Goal: Obtain resource: Download file/media

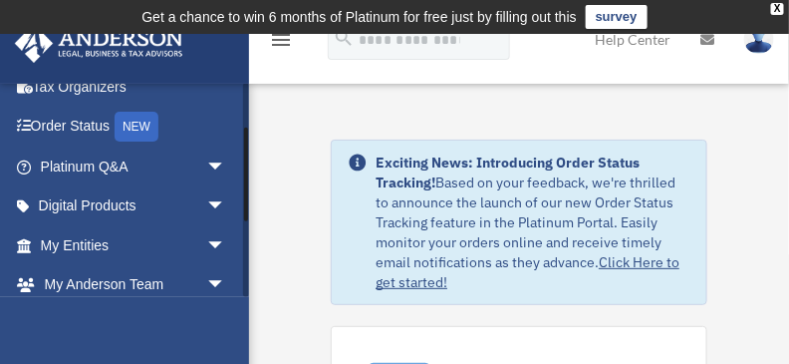
scroll to position [199, 0]
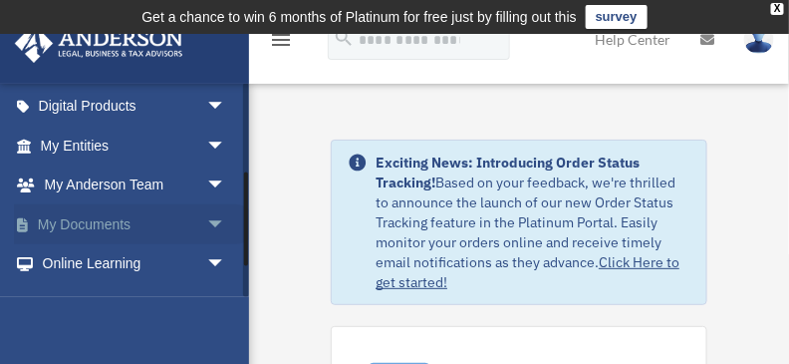
click at [208, 223] on span "arrow_drop_down" at bounding box center [226, 224] width 40 height 41
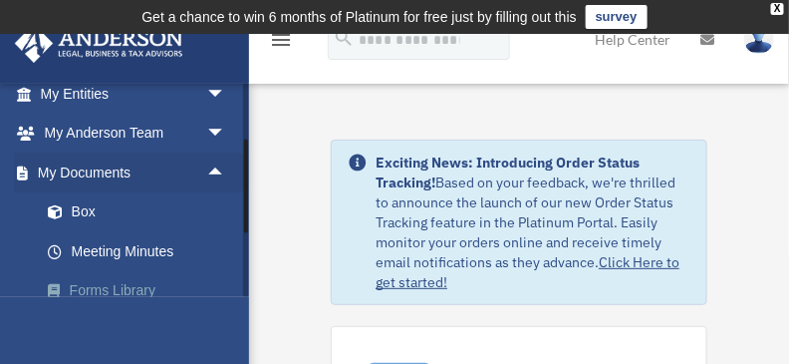
scroll to position [299, 0]
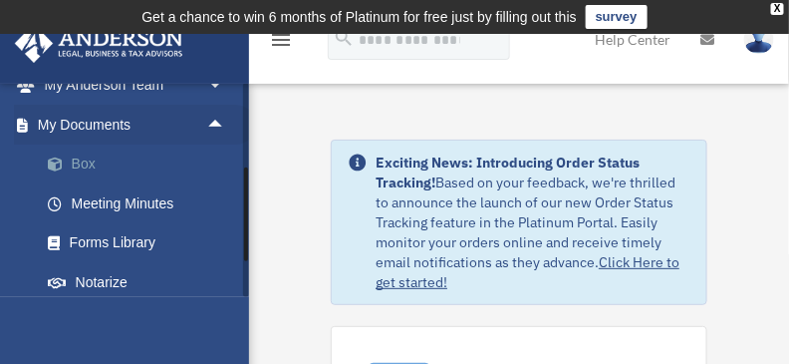
click at [91, 170] on link "Box" at bounding box center [142, 164] width 228 height 40
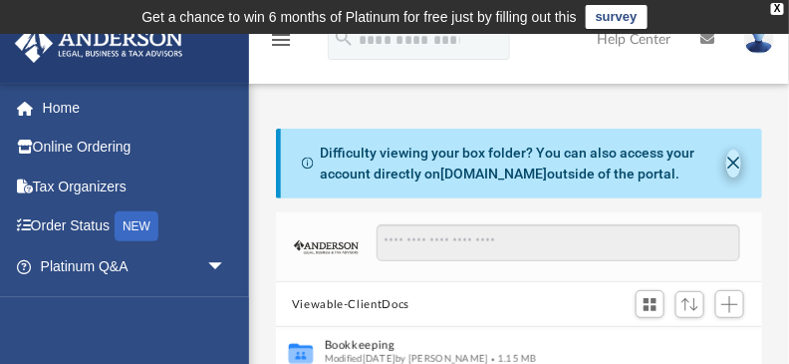
scroll to position [445, 478]
click at [735, 166] on button "Close" at bounding box center [733, 163] width 15 height 28
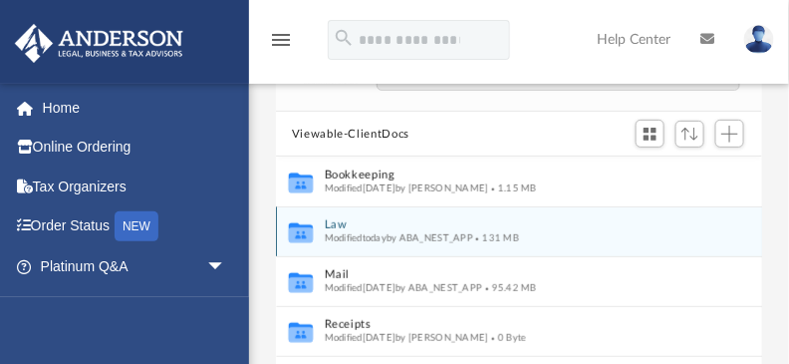
scroll to position [100, 0]
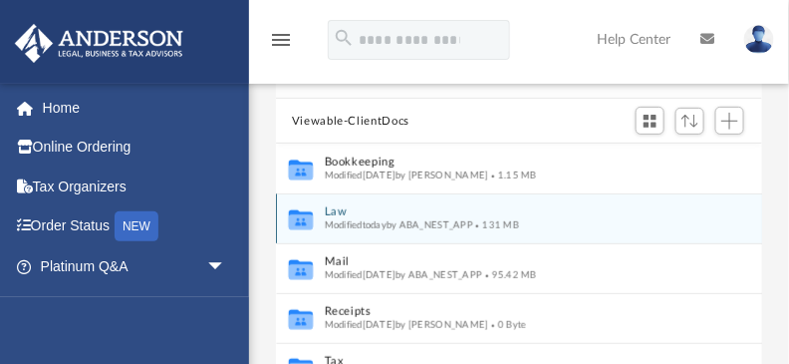
click at [332, 209] on button "Law" at bounding box center [506, 212] width 363 height 13
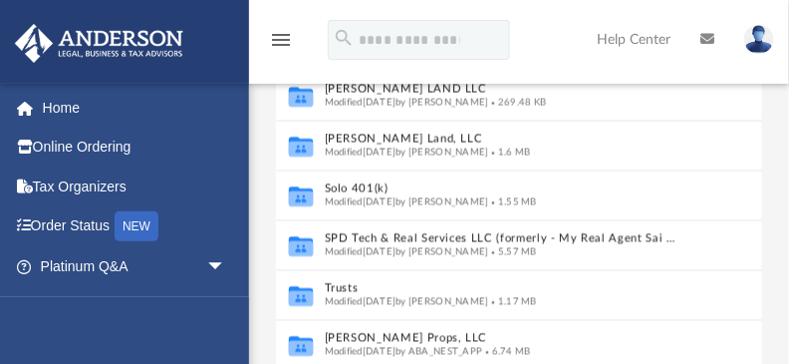
scroll to position [249, 0]
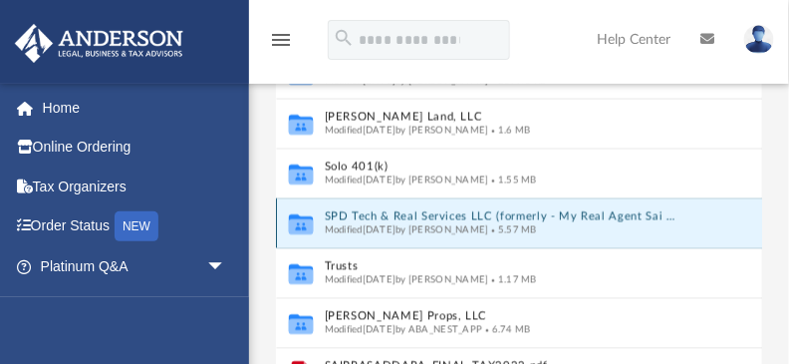
click at [506, 220] on button "SPD Tech & Real Services LLC (formerly - My Real Agent Sai LLC)" at bounding box center [503, 217] width 356 height 13
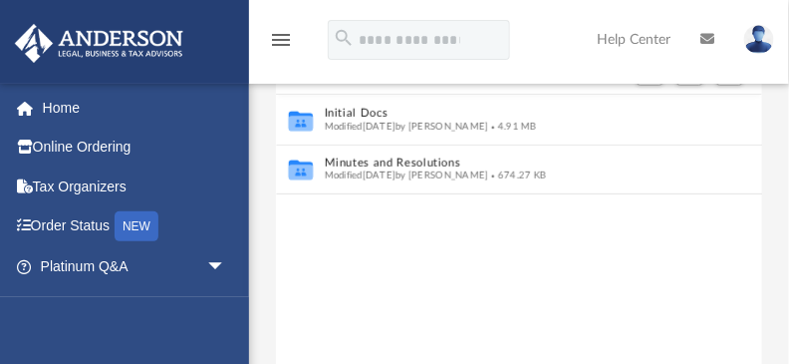
scroll to position [43, 0]
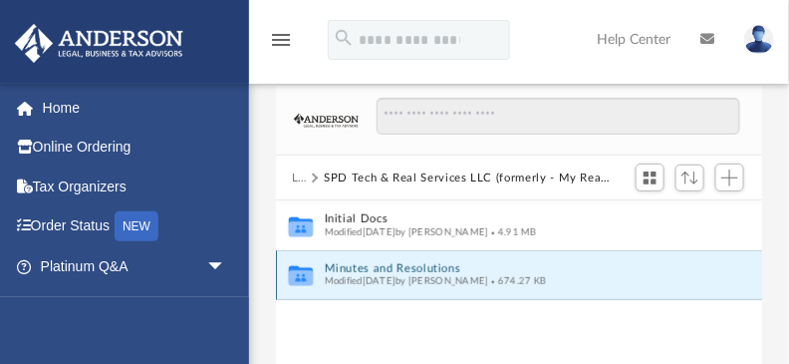
click at [424, 267] on button "Minutes and Resolutions" at bounding box center [506, 268] width 363 height 13
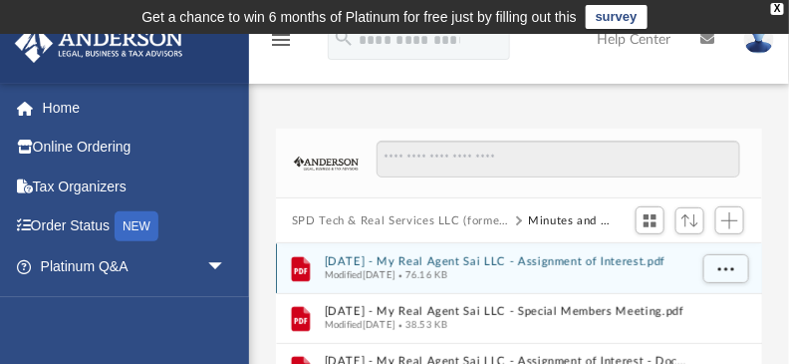
scroll to position [50, 0]
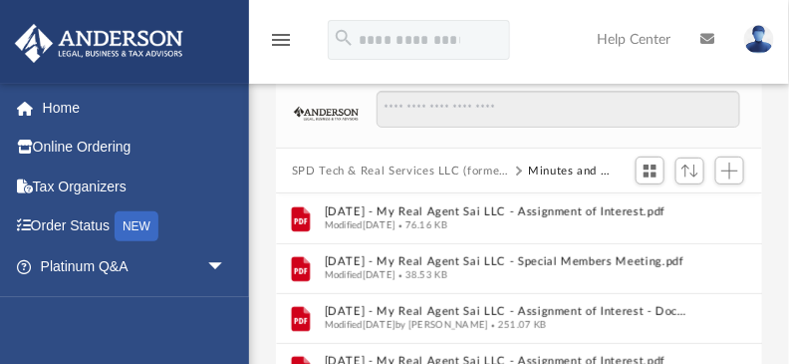
click at [548, 169] on button "Minutes and Resolutions" at bounding box center [570, 171] width 84 height 18
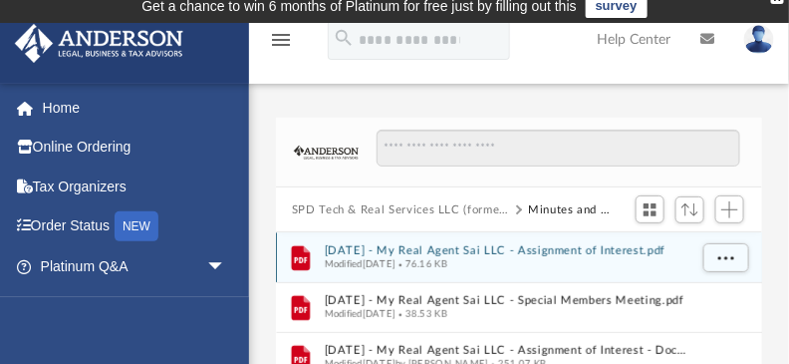
scroll to position [0, 0]
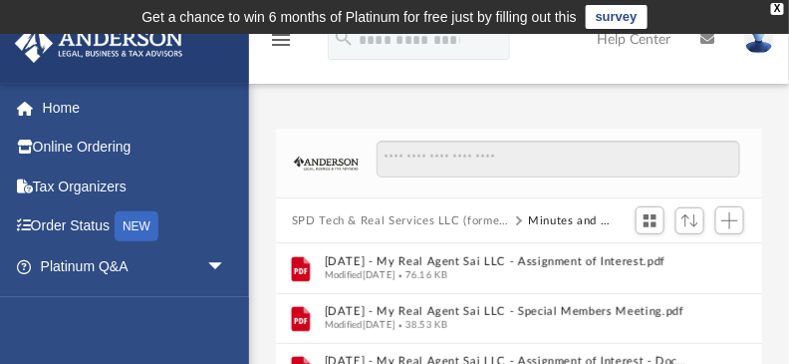
click at [452, 217] on button "SPD Tech & Real Services LLC (formerly - My Real Agent Sai LLC)" at bounding box center [401, 221] width 218 height 18
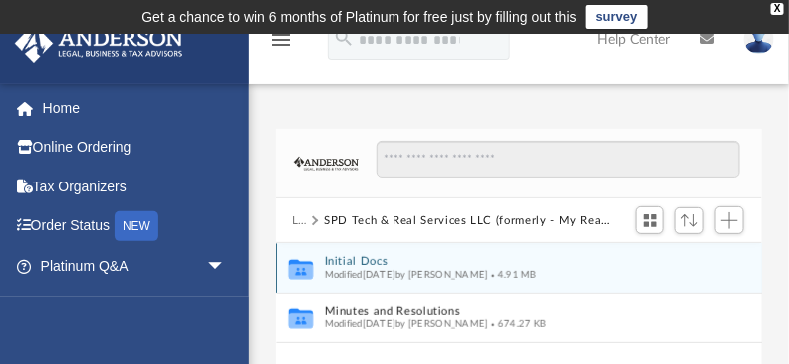
click at [379, 264] on button "Initial Docs" at bounding box center [506, 262] width 363 height 13
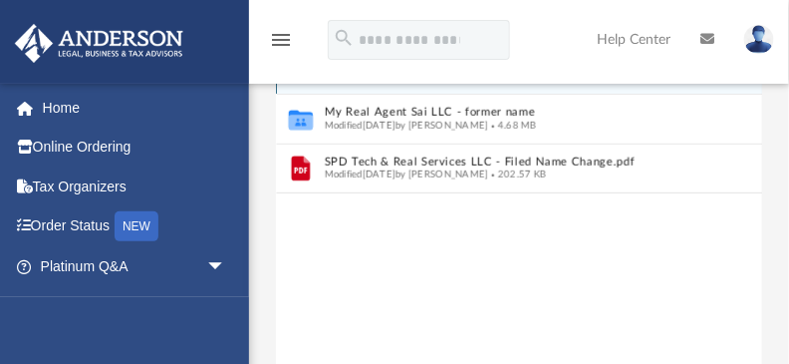
scroll to position [149, 0]
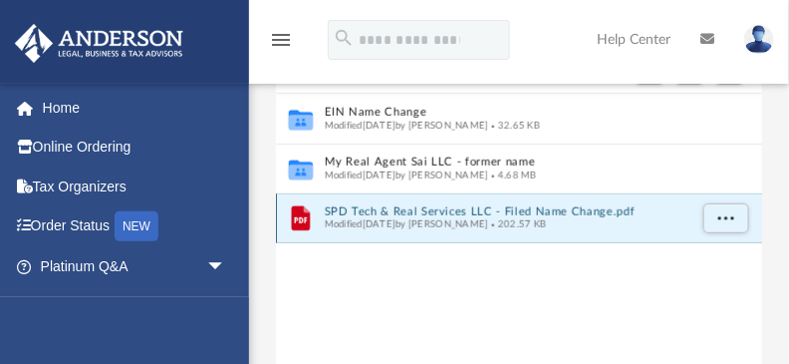
click at [415, 210] on button "SPD Tech & Real Services LLC - Filed Name Change.pdf" at bounding box center [506, 211] width 363 height 13
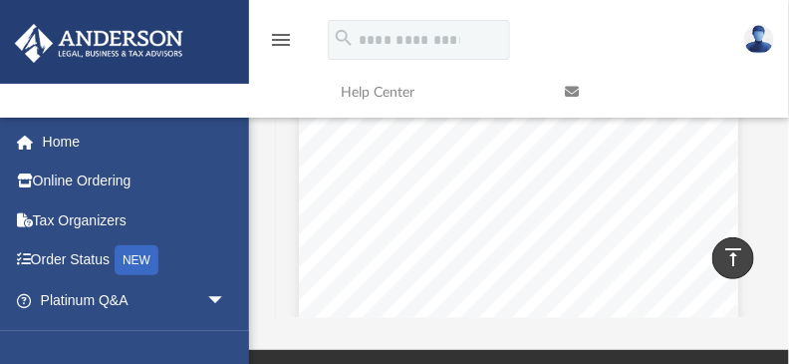
scroll to position [932, 0]
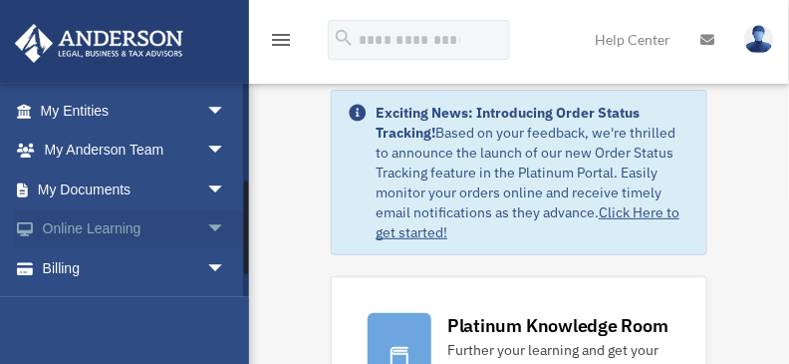
scroll to position [218, 0]
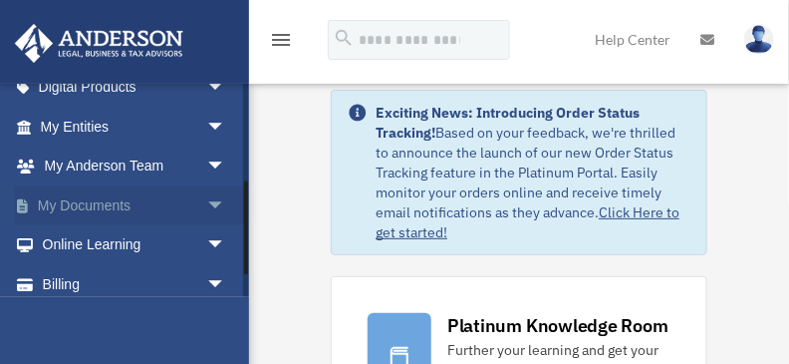
click at [207, 199] on span "arrow_drop_down" at bounding box center [226, 205] width 40 height 41
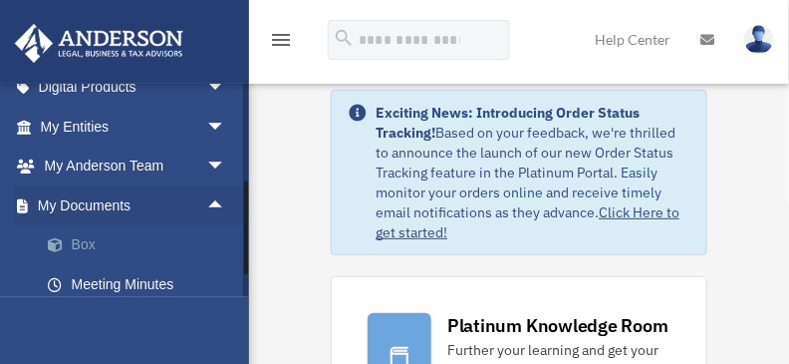
click at [104, 244] on link "Box" at bounding box center [142, 245] width 228 height 40
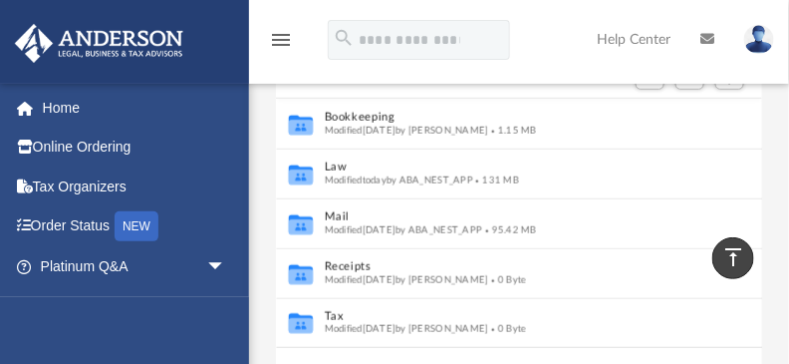
scroll to position [201, 0]
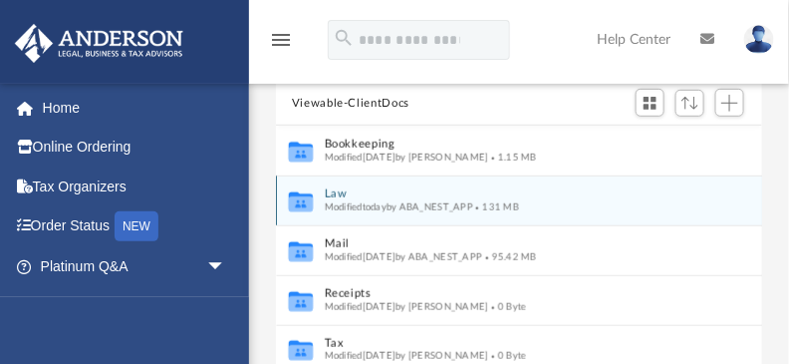
click at [338, 192] on button "Law" at bounding box center [506, 194] width 363 height 13
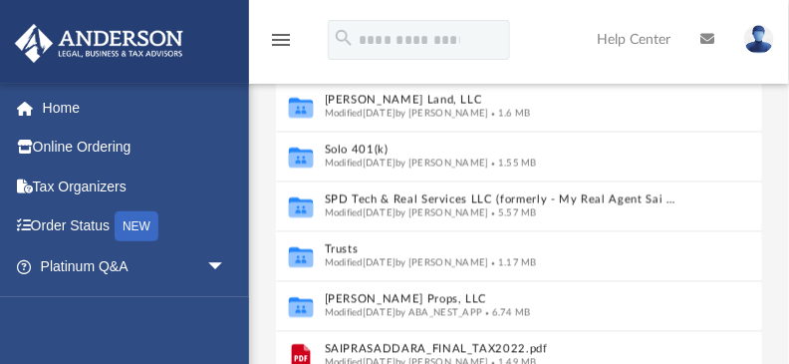
scroll to position [351, 0]
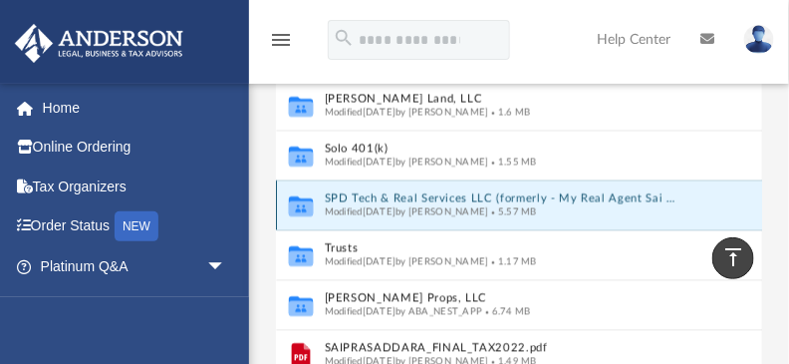
click at [513, 199] on button "SPD Tech & Real Services LLC (formerly - My Real Agent Sai LLC)" at bounding box center [503, 199] width 356 height 13
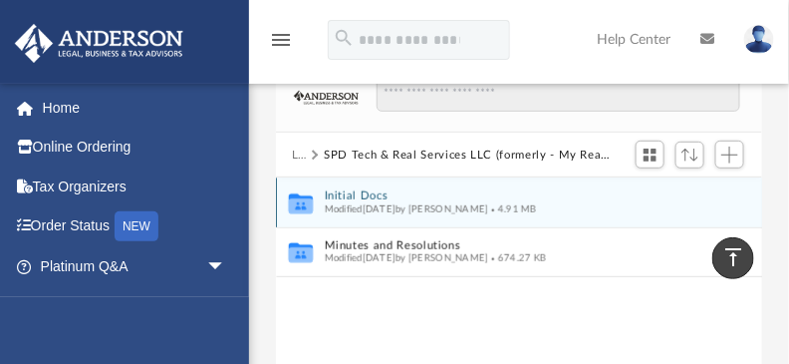
scroll to position [127, 0]
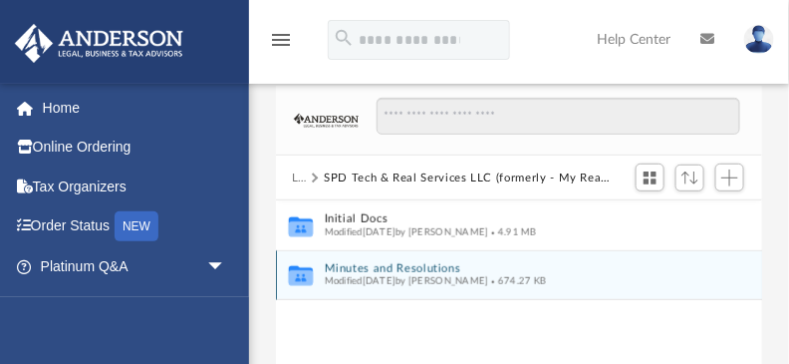
click at [378, 268] on button "Minutes and Resolutions" at bounding box center [506, 268] width 363 height 13
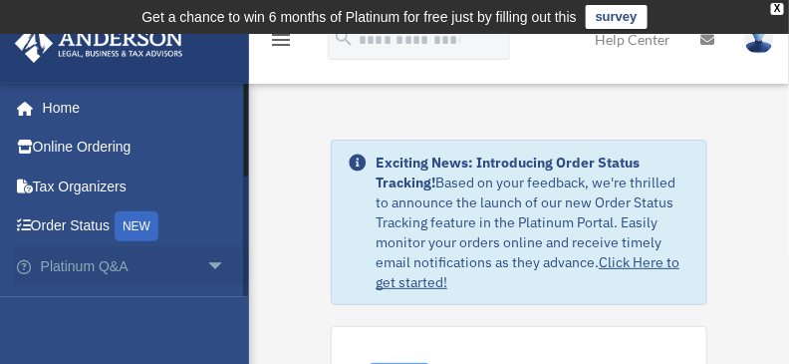
click at [211, 260] on span "arrow_drop_down" at bounding box center [226, 266] width 40 height 41
click at [208, 264] on span "arrow_drop_up" at bounding box center [226, 266] width 40 height 41
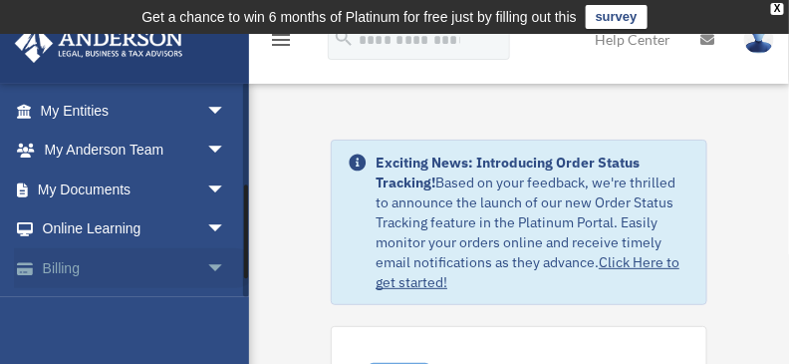
scroll to position [218, 0]
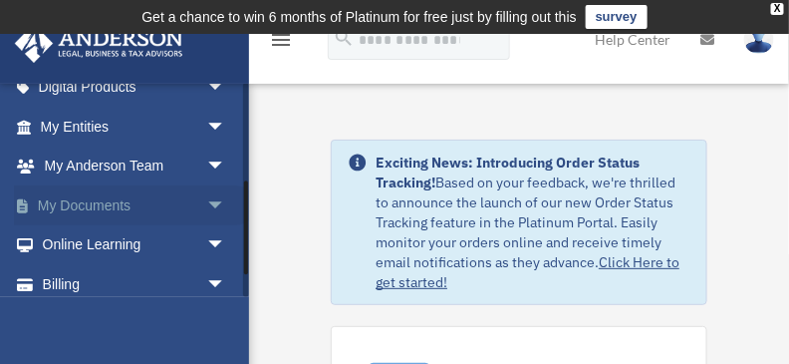
click at [206, 199] on span "arrow_drop_down" at bounding box center [226, 205] width 40 height 41
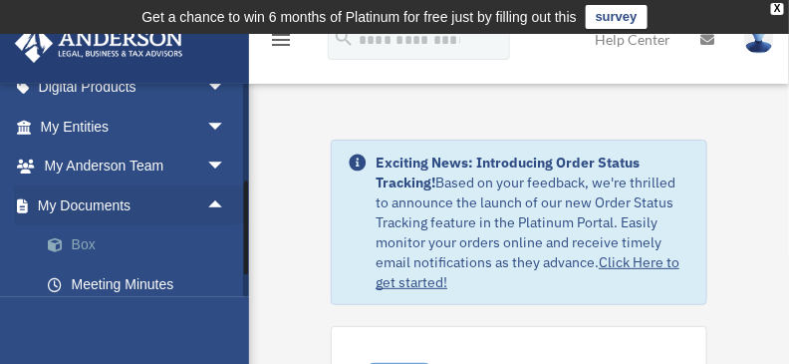
click at [114, 241] on link "Box" at bounding box center [142, 245] width 228 height 40
click at [81, 242] on link "Box" at bounding box center [142, 245] width 228 height 40
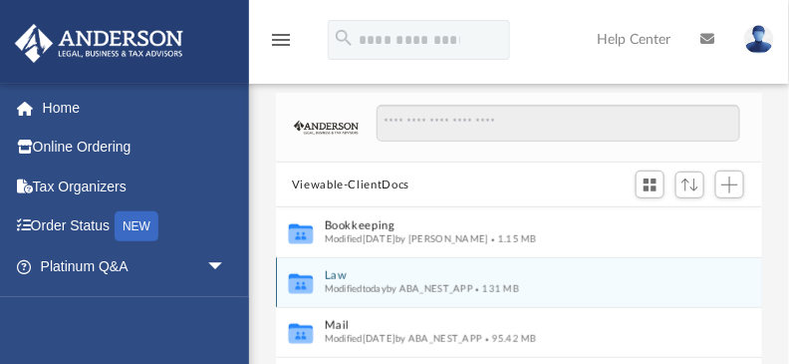
scroll to position [249, 0]
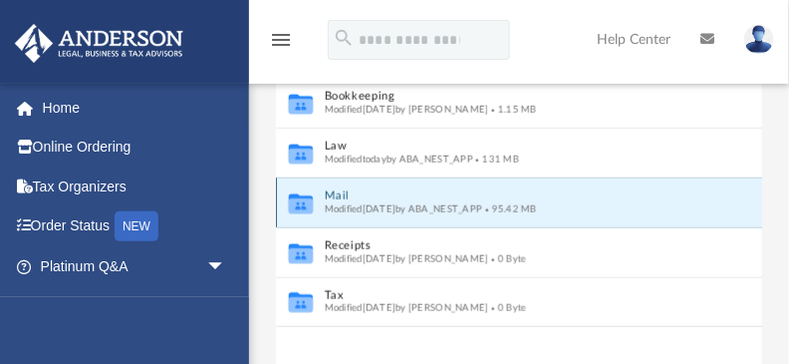
click at [341, 195] on button "Mail" at bounding box center [506, 196] width 363 height 13
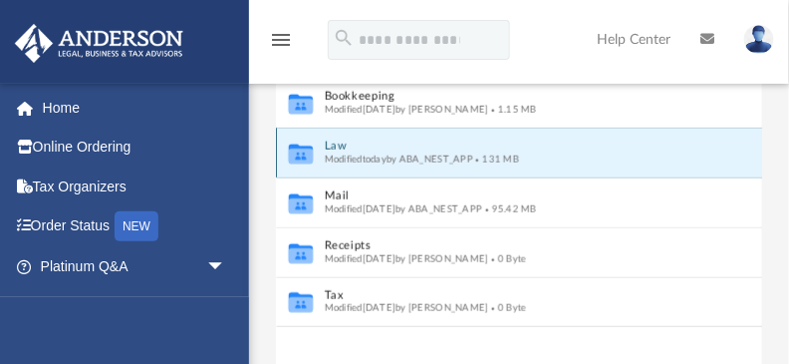
click at [335, 140] on button "Law" at bounding box center [506, 146] width 363 height 13
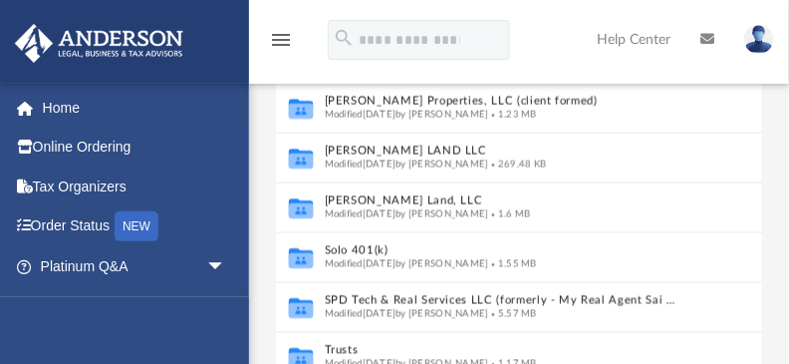
scroll to position [349, 0]
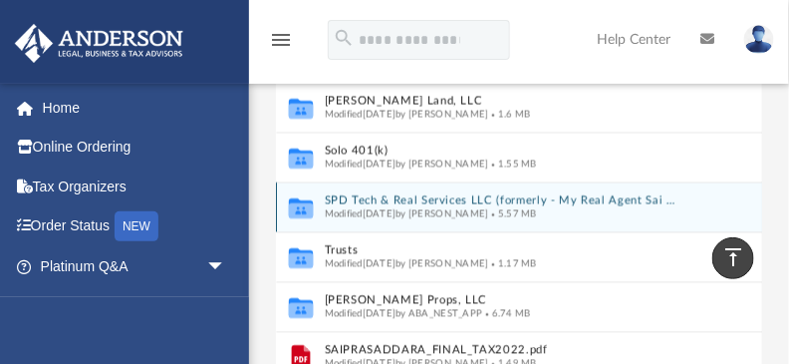
click at [452, 199] on button "SPD Tech & Real Services LLC (formerly - My Real Agent Sai LLC)" at bounding box center [503, 201] width 356 height 13
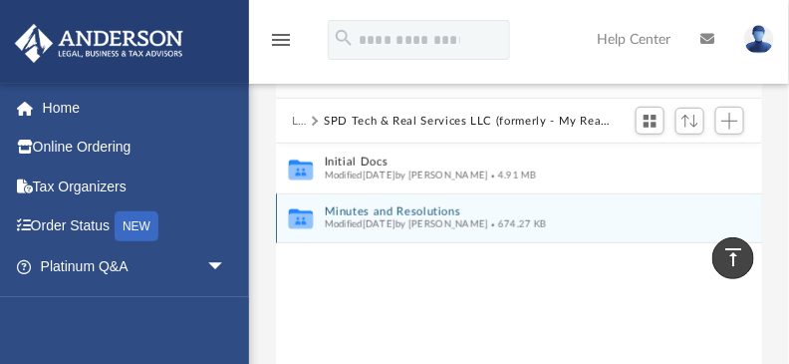
scroll to position [176, 0]
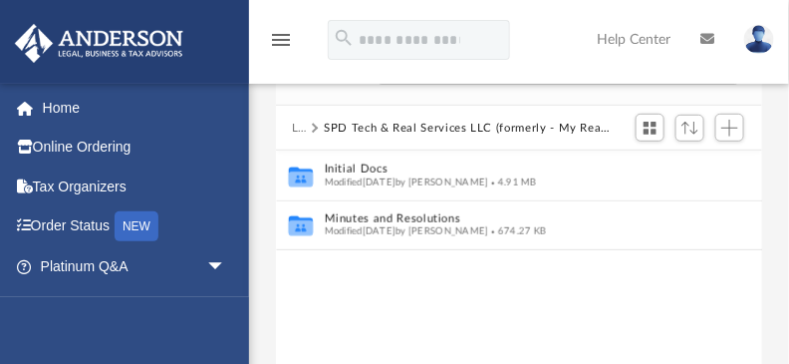
click at [316, 126] on span at bounding box center [314, 129] width 10 height 10
click at [299, 130] on button "Law" at bounding box center [299, 129] width 14 height 18
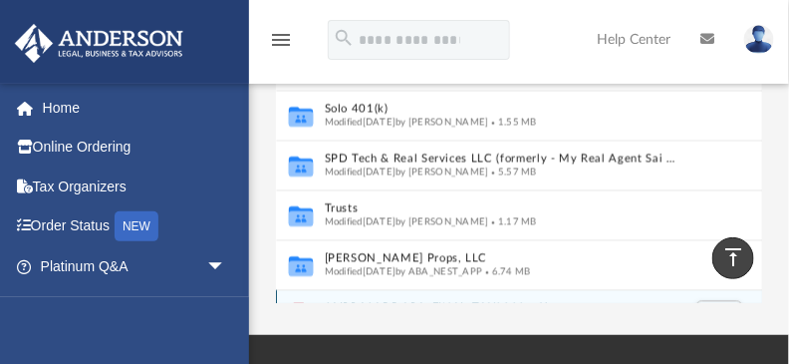
scroll to position [543, 0]
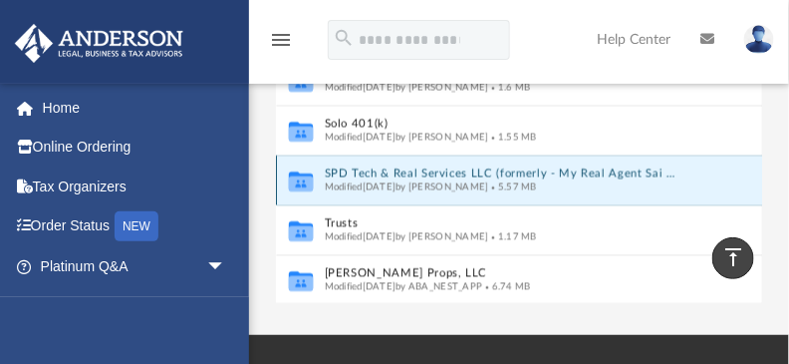
click at [400, 177] on button "SPD Tech & Real Services LLC (formerly - My Real Agent Sai LLC)" at bounding box center [503, 174] width 356 height 13
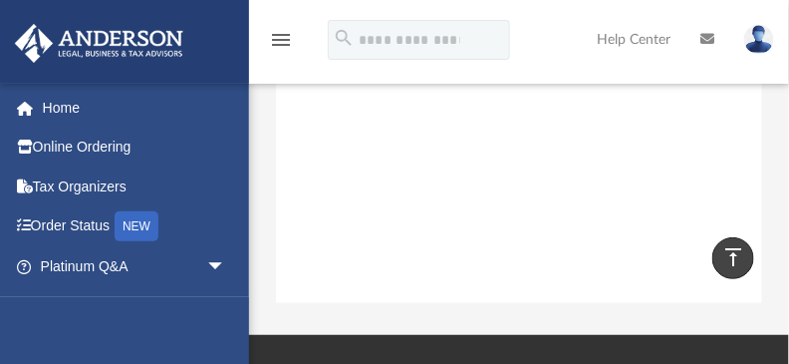
scroll to position [0, 0]
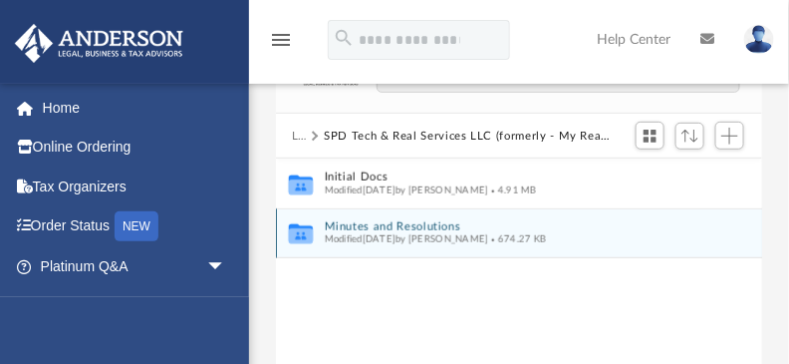
click at [399, 224] on button "Minutes and Resolutions" at bounding box center [506, 226] width 363 height 13
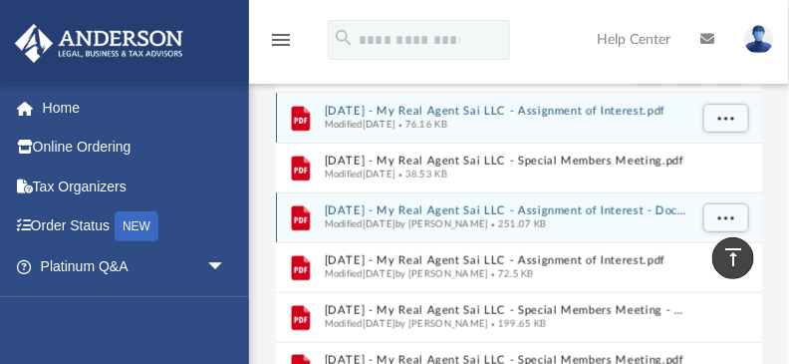
scroll to position [218, 0]
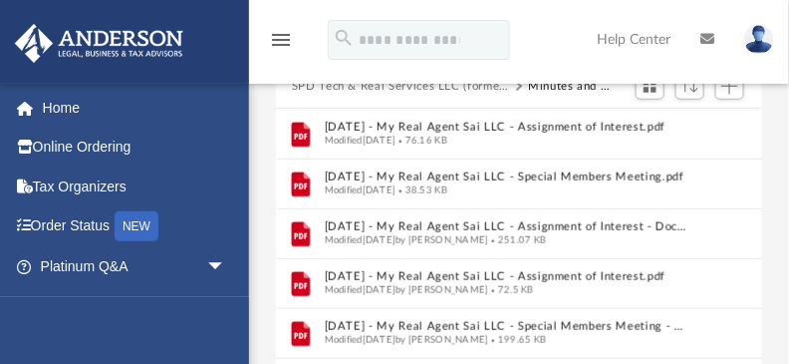
click at [261, 163] on div "Difficulty viewing your box folder? You can also access your account directly o…" at bounding box center [519, 235] width 540 height 651
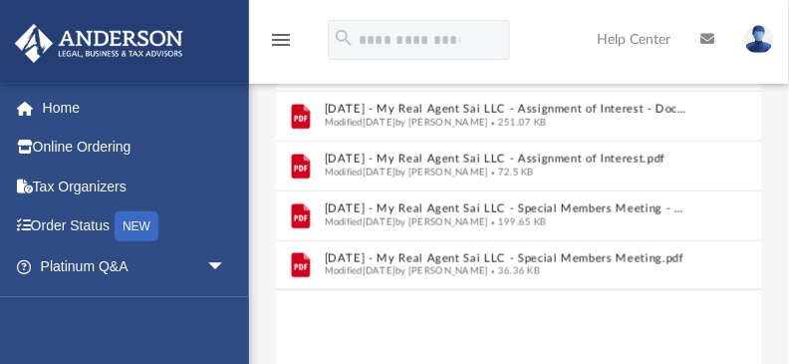
scroll to position [352, 0]
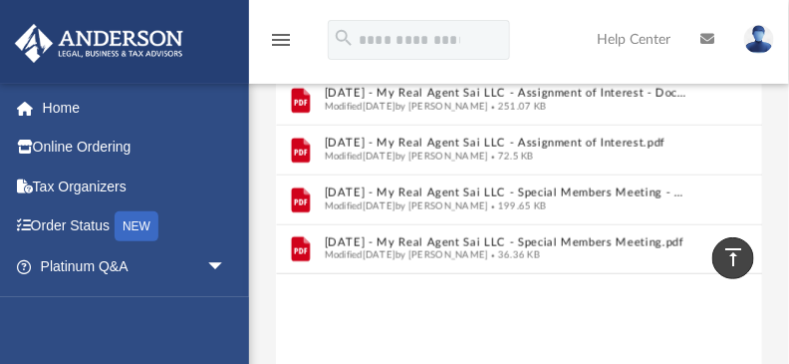
click at [485, 314] on div "File 2024.10.03 - My Real Agent Sai LLC - Assignment of Interest.pdf Modified F…" at bounding box center [519, 201] width 486 height 453
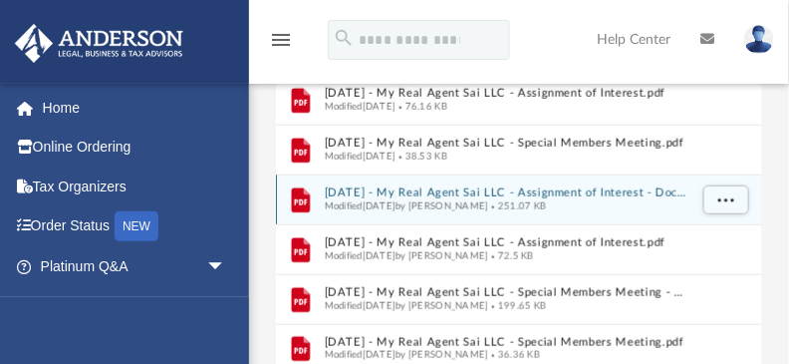
scroll to position [202, 0]
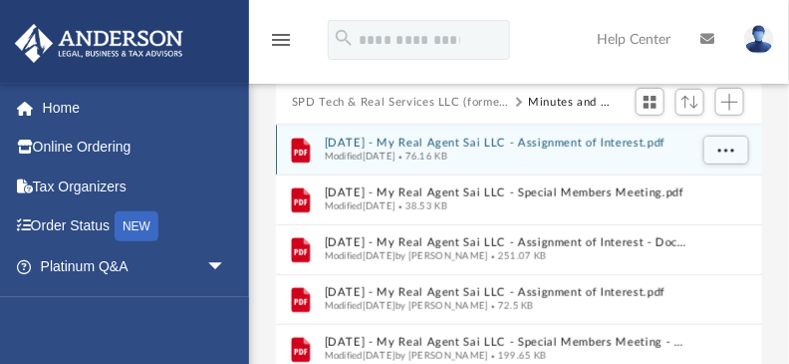
click at [482, 142] on button "2024.10.03 - My Real Agent Sai LLC - Assignment of Interest.pdf" at bounding box center [506, 143] width 363 height 13
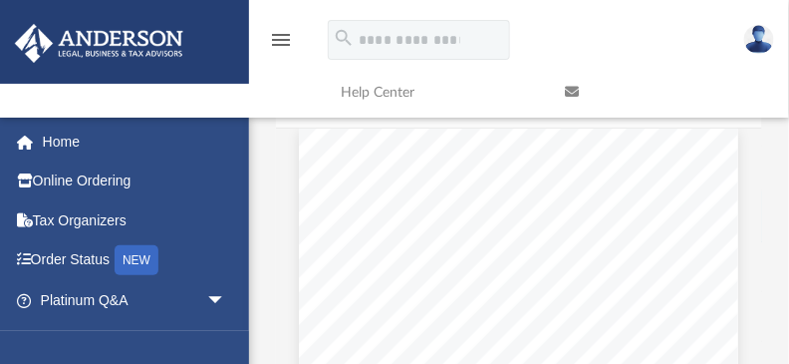
scroll to position [0, 0]
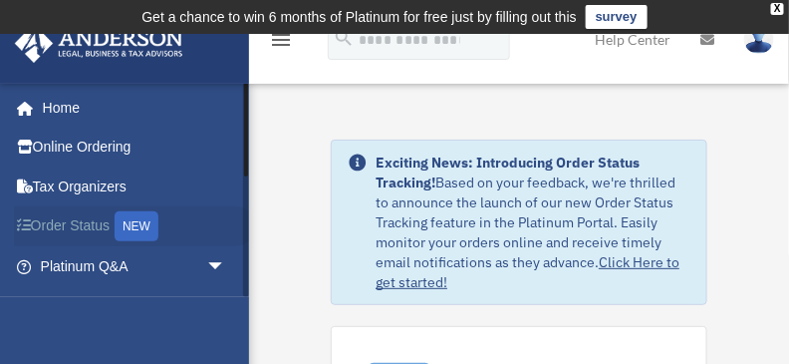
click at [66, 227] on link "Order Status NEW" at bounding box center [135, 226] width 242 height 41
